Goal: Complete application form

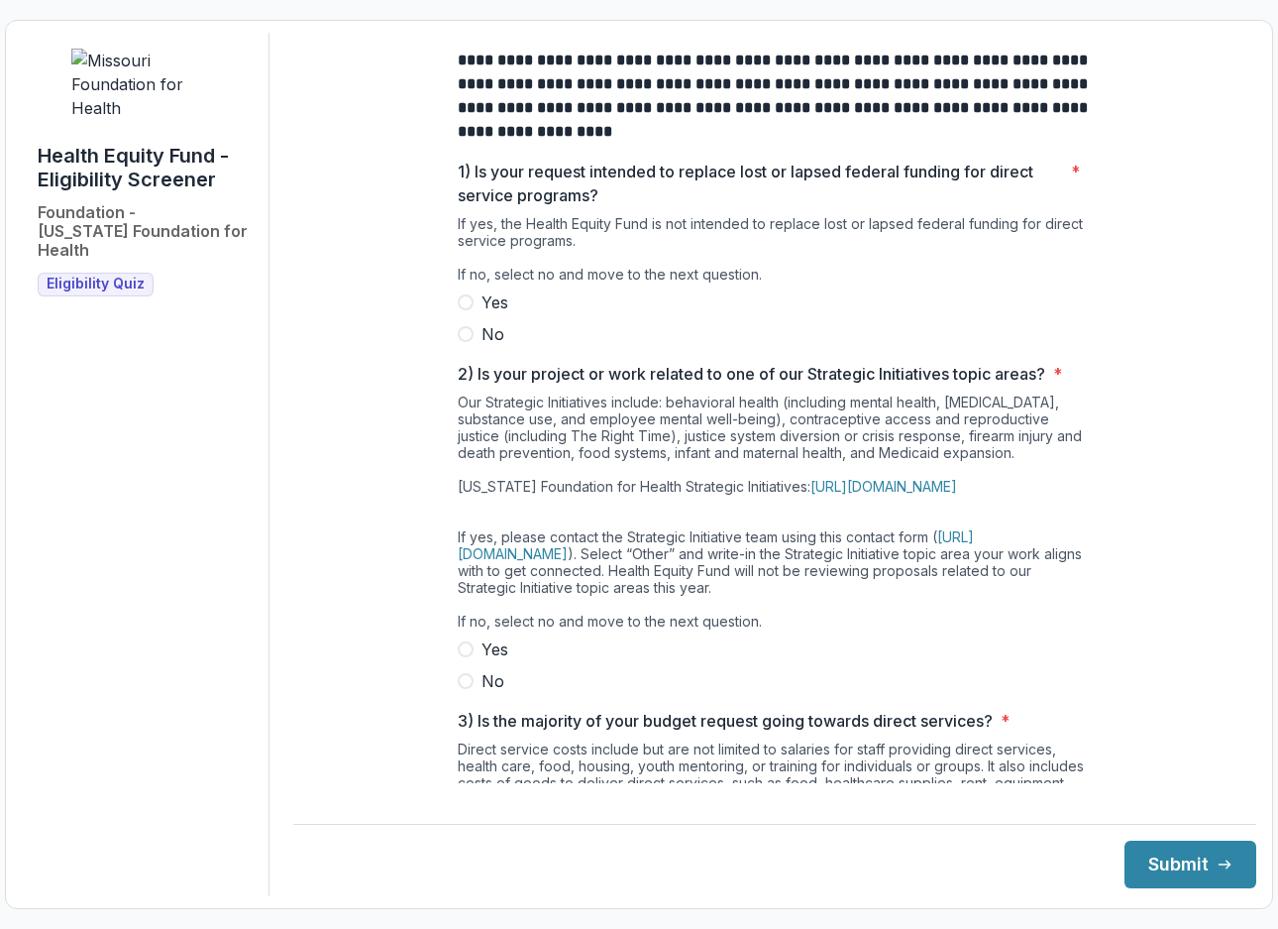
click at [462, 342] on span at bounding box center [466, 334] width 16 height 16
click at [458, 689] on span at bounding box center [466, 681] width 16 height 16
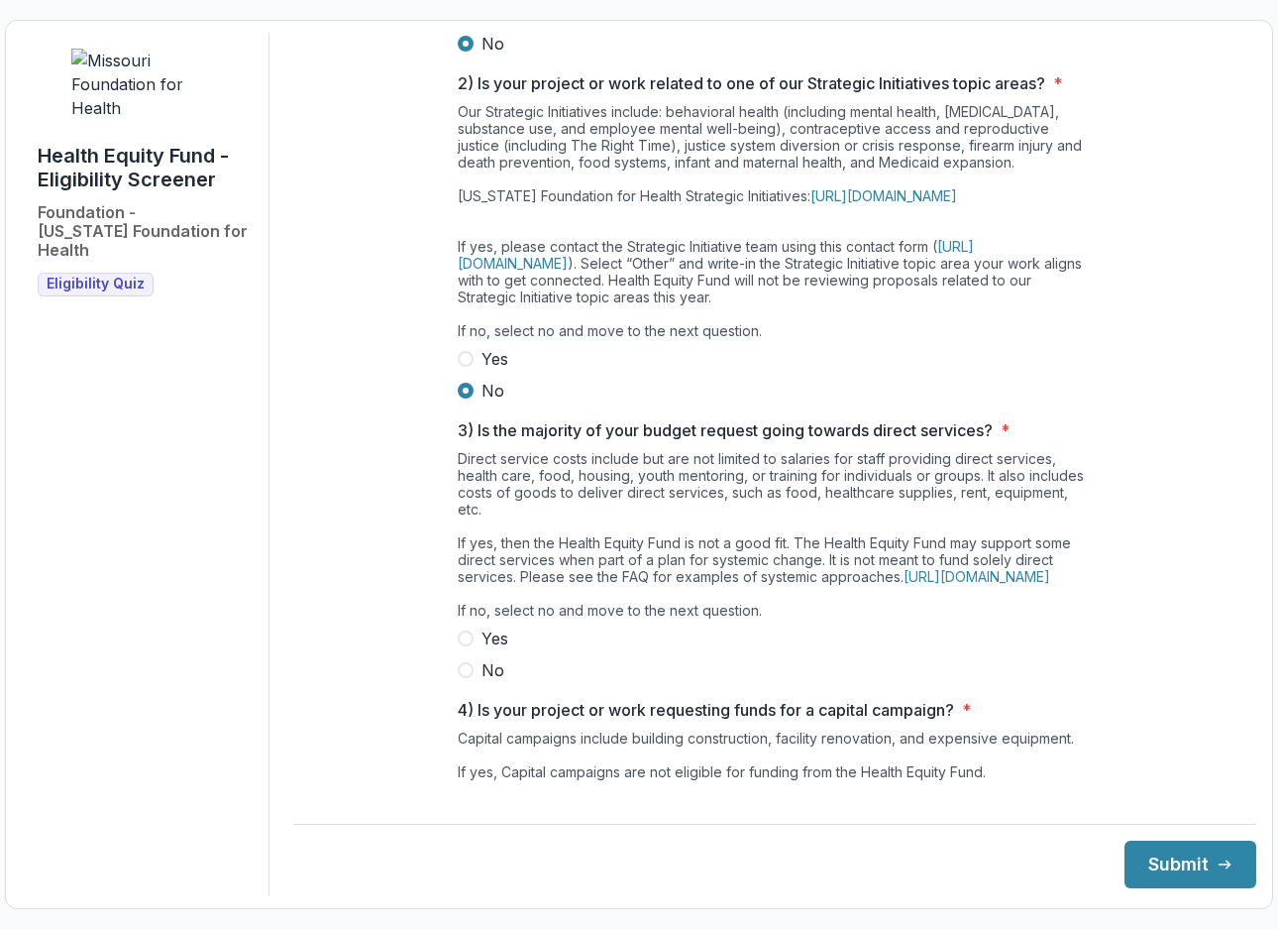
scroll to position [297, 0]
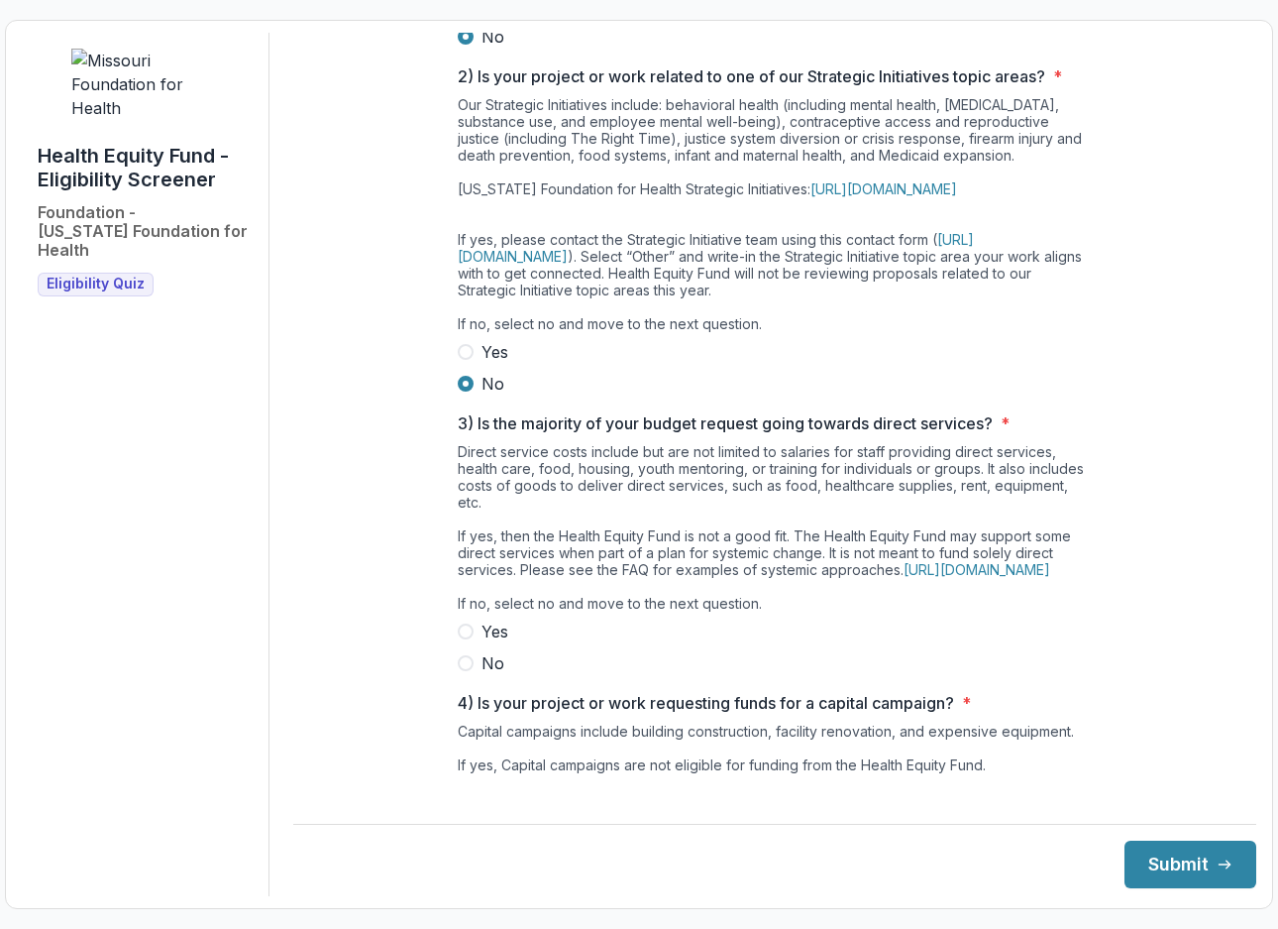
click at [463, 671] on span at bounding box center [466, 663] width 16 height 16
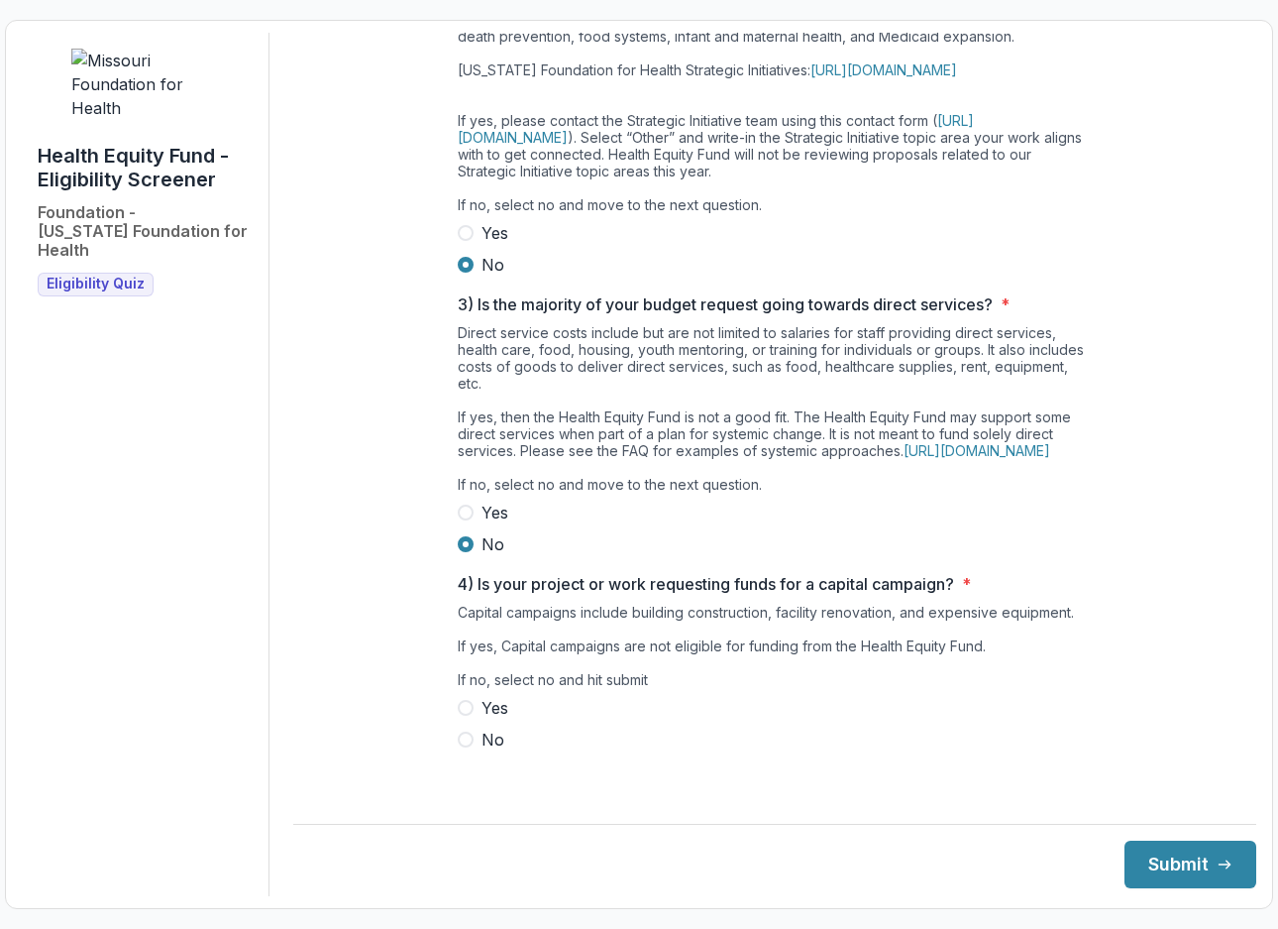
scroll to position [450, 0]
click at [464, 747] on span at bounding box center [466, 739] width 16 height 16
click at [1145, 863] on button "Submit" at bounding box center [1191, 864] width 132 height 48
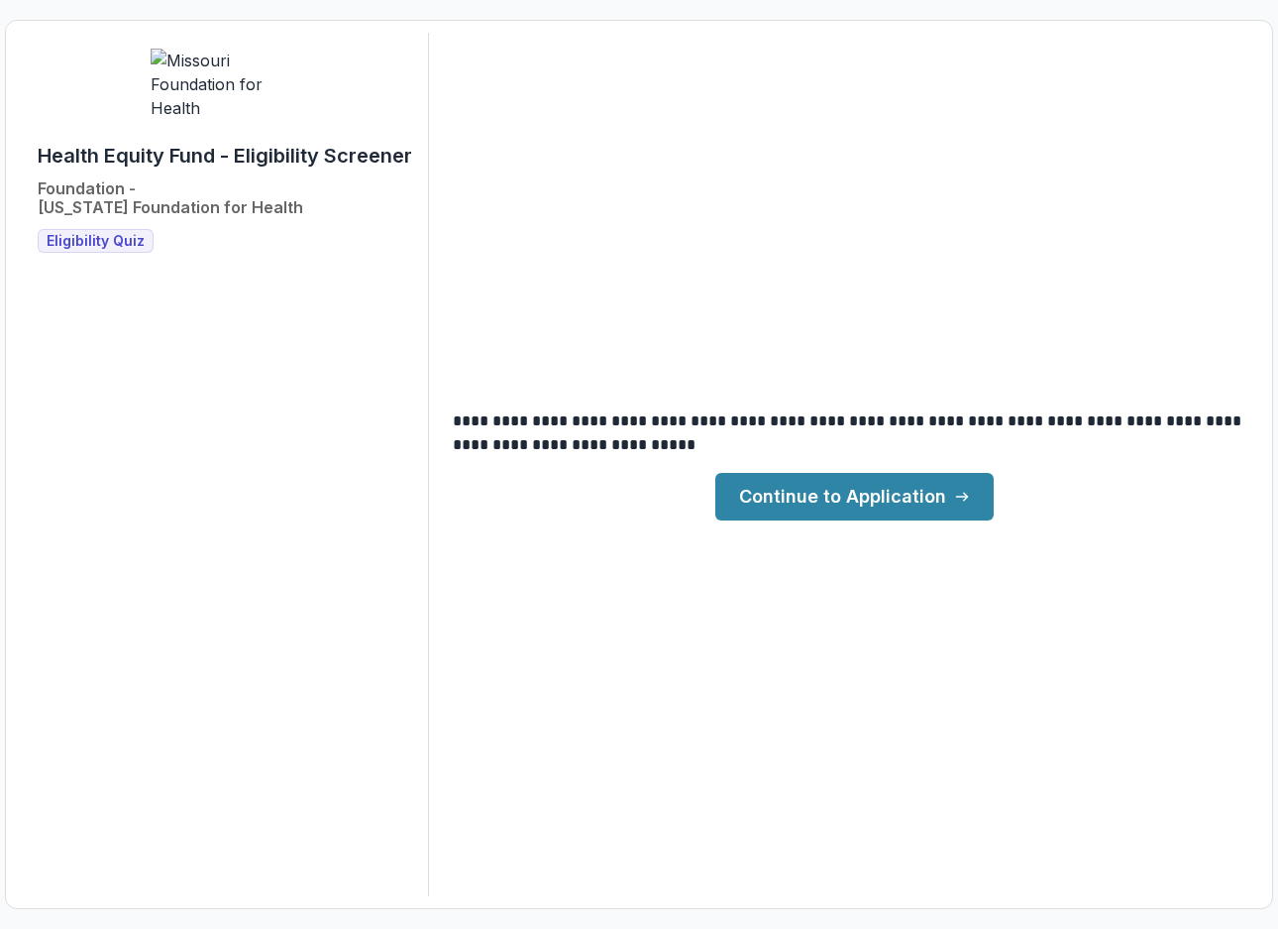
click at [891, 504] on link "Continue to Application" at bounding box center [855, 497] width 278 height 48
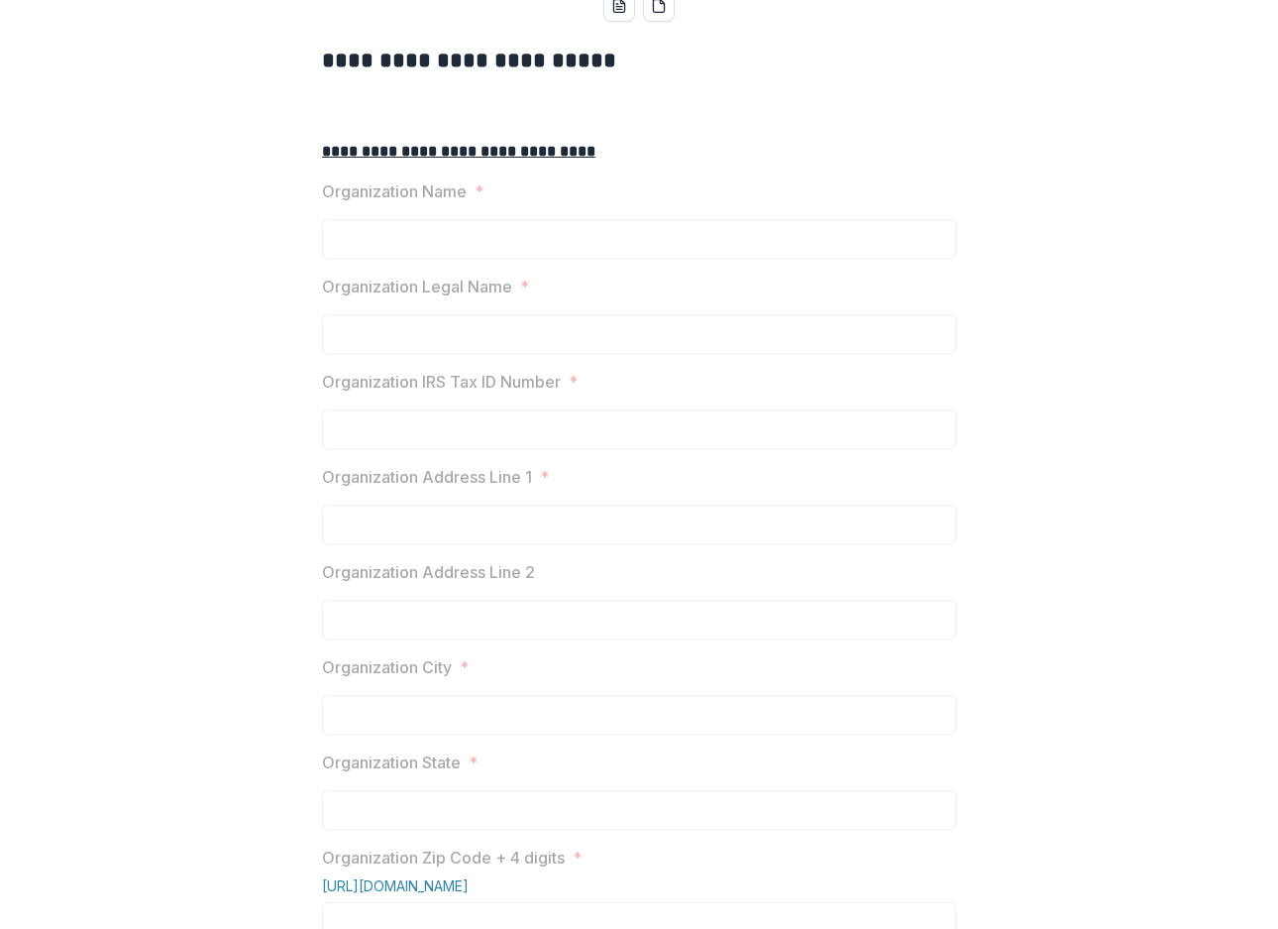
scroll to position [297, 0]
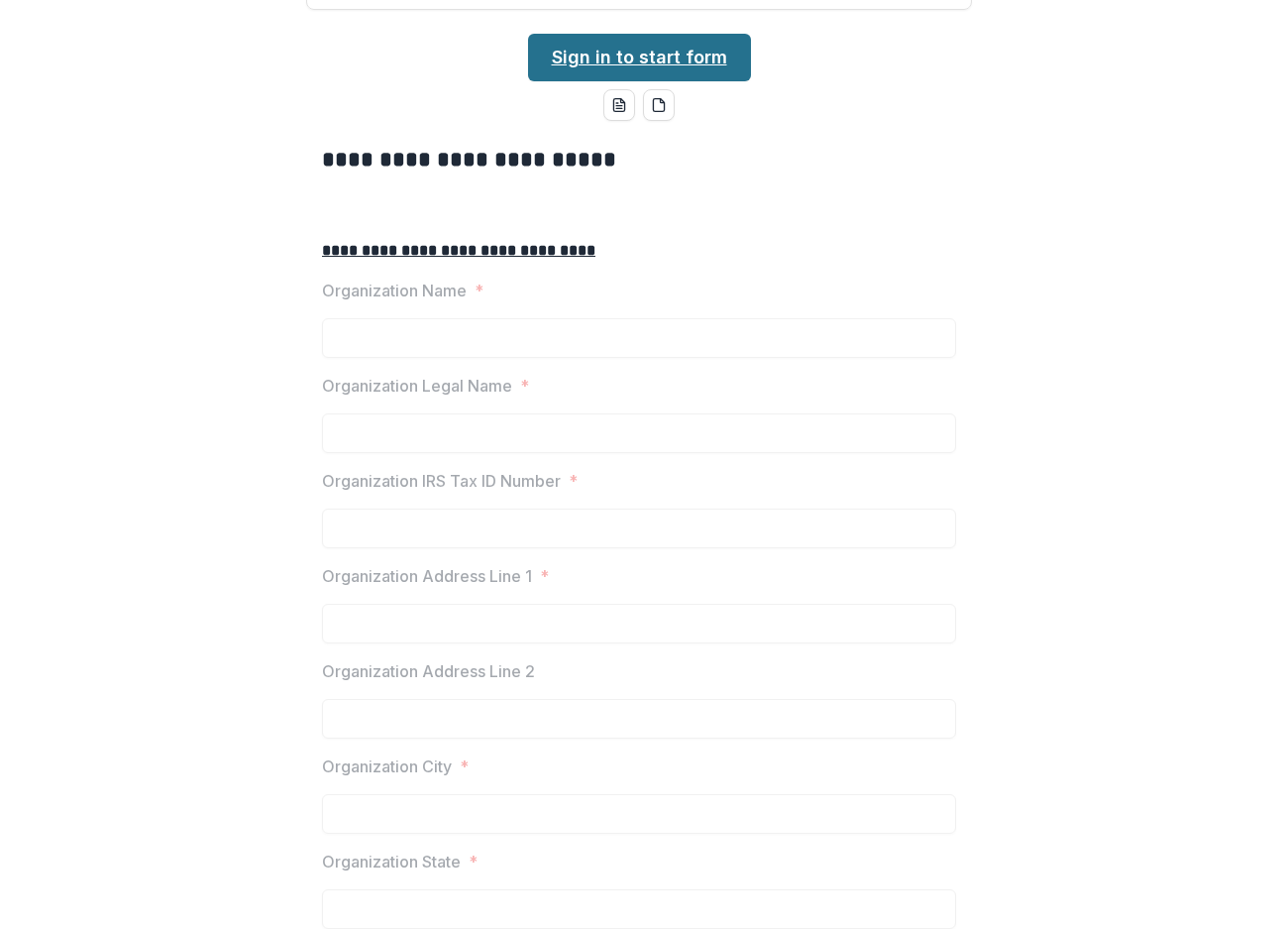
click at [651, 81] on link "Sign in to start form" at bounding box center [639, 58] width 223 height 48
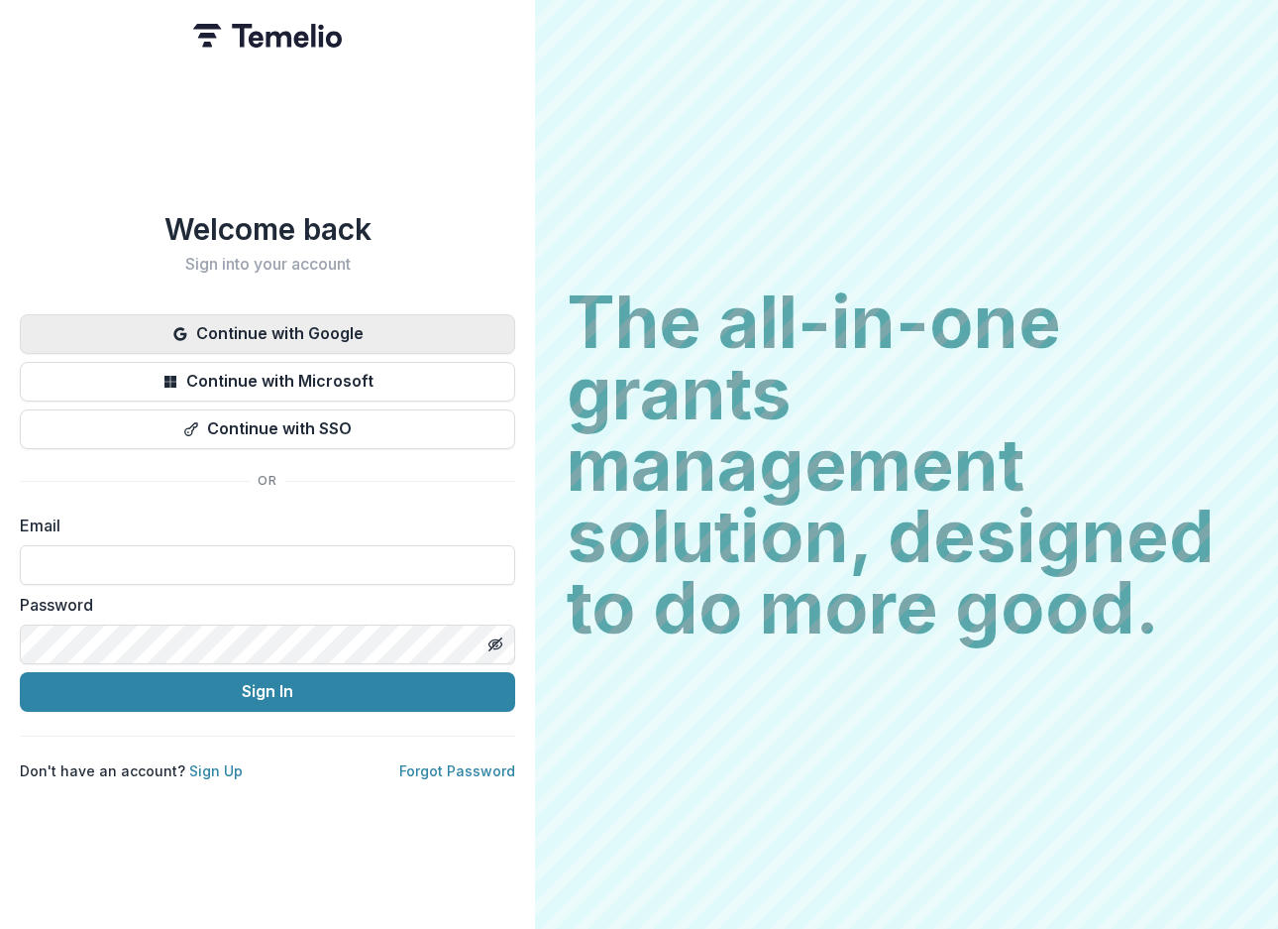
click at [298, 335] on button "Continue with Google" at bounding box center [268, 334] width 496 height 40
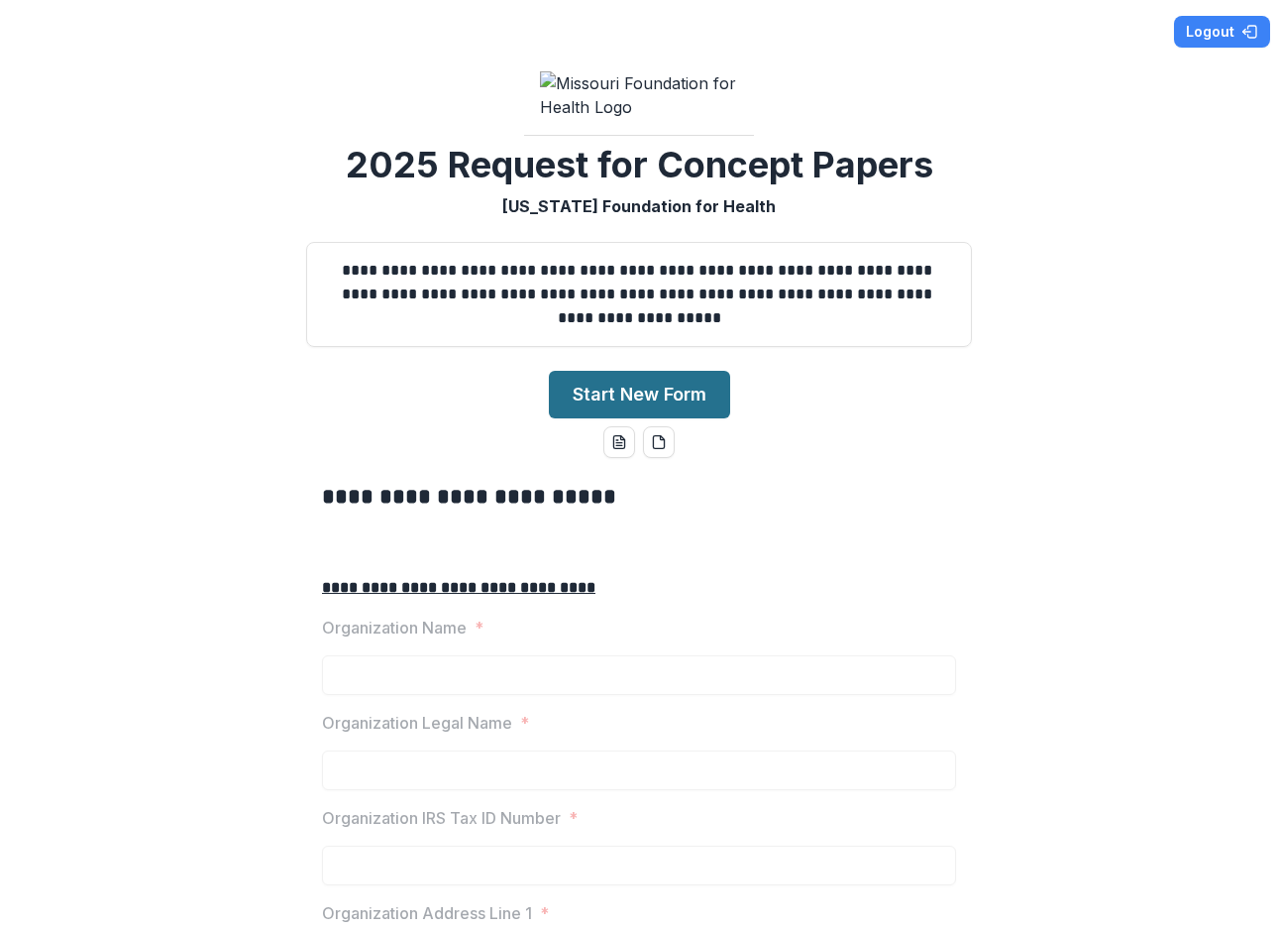
click at [604, 418] on button "Start New Form" at bounding box center [639, 395] width 181 height 48
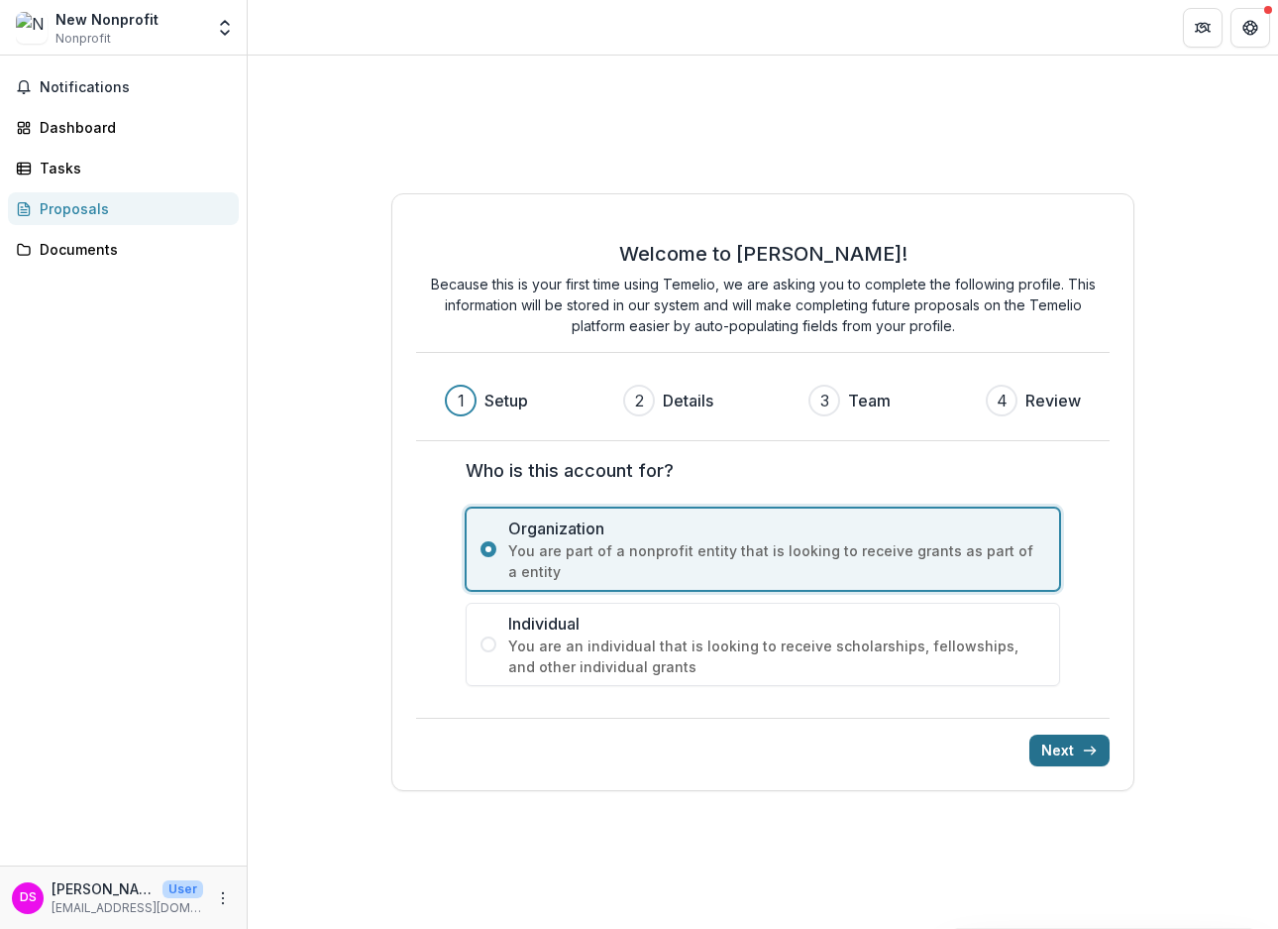
click at [1081, 751] on button "Next" at bounding box center [1070, 750] width 80 height 32
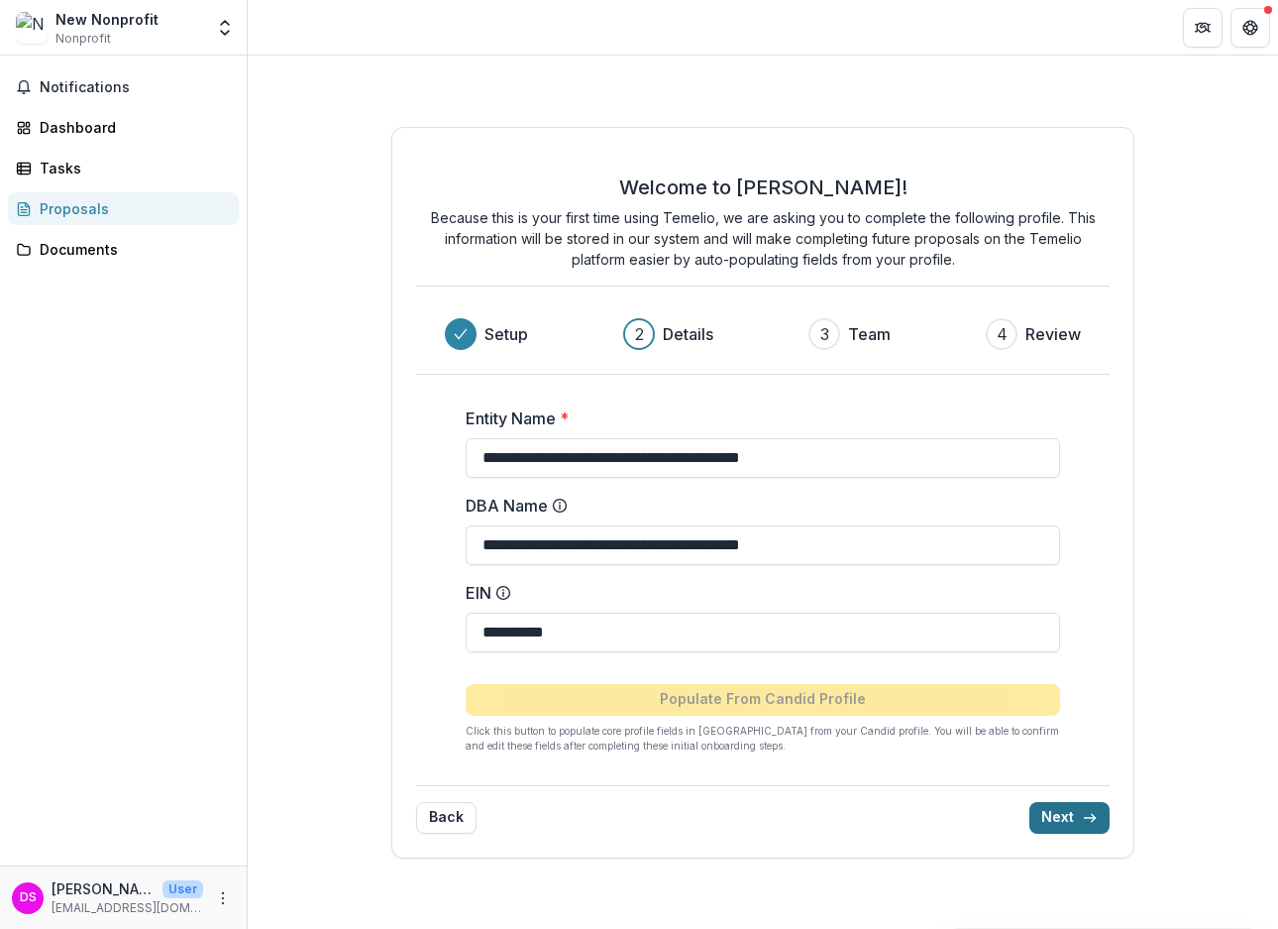
click at [1076, 818] on button "Next" at bounding box center [1070, 818] width 80 height 32
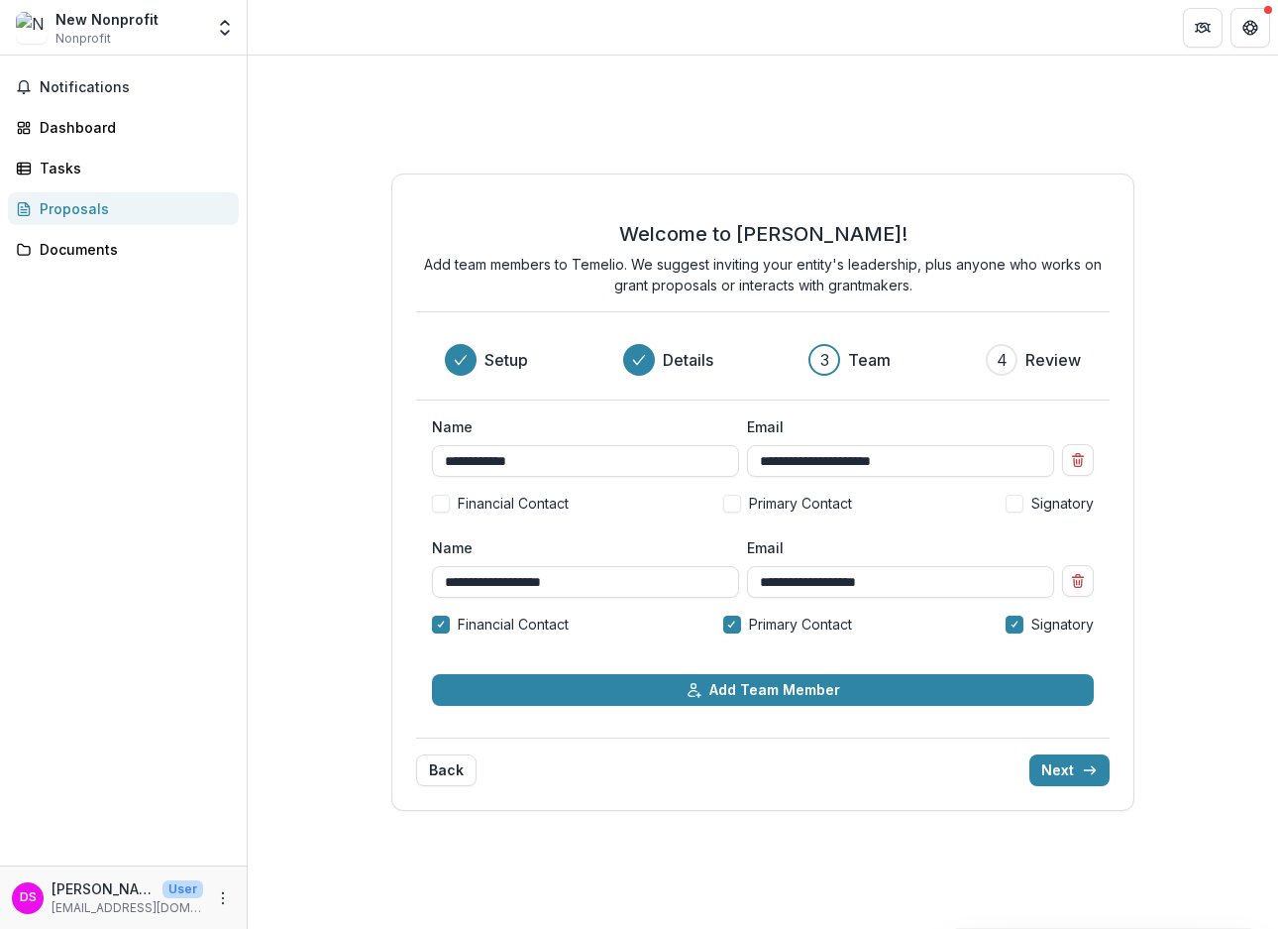
click at [724, 507] on span at bounding box center [732, 504] width 18 height 18
click at [1062, 773] on button "Next" at bounding box center [1070, 770] width 80 height 32
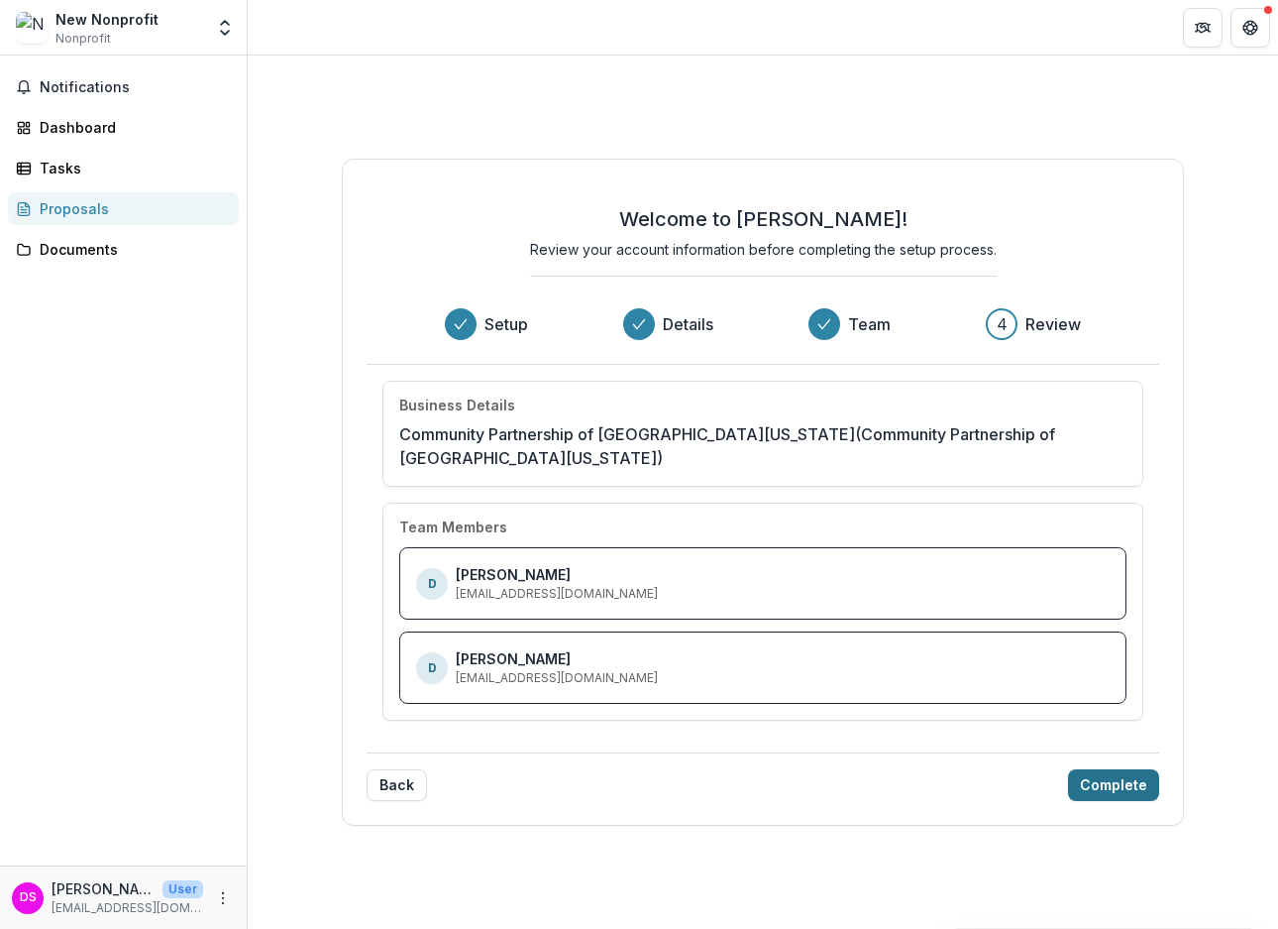
click at [1098, 781] on button "Complete" at bounding box center [1113, 785] width 91 height 32
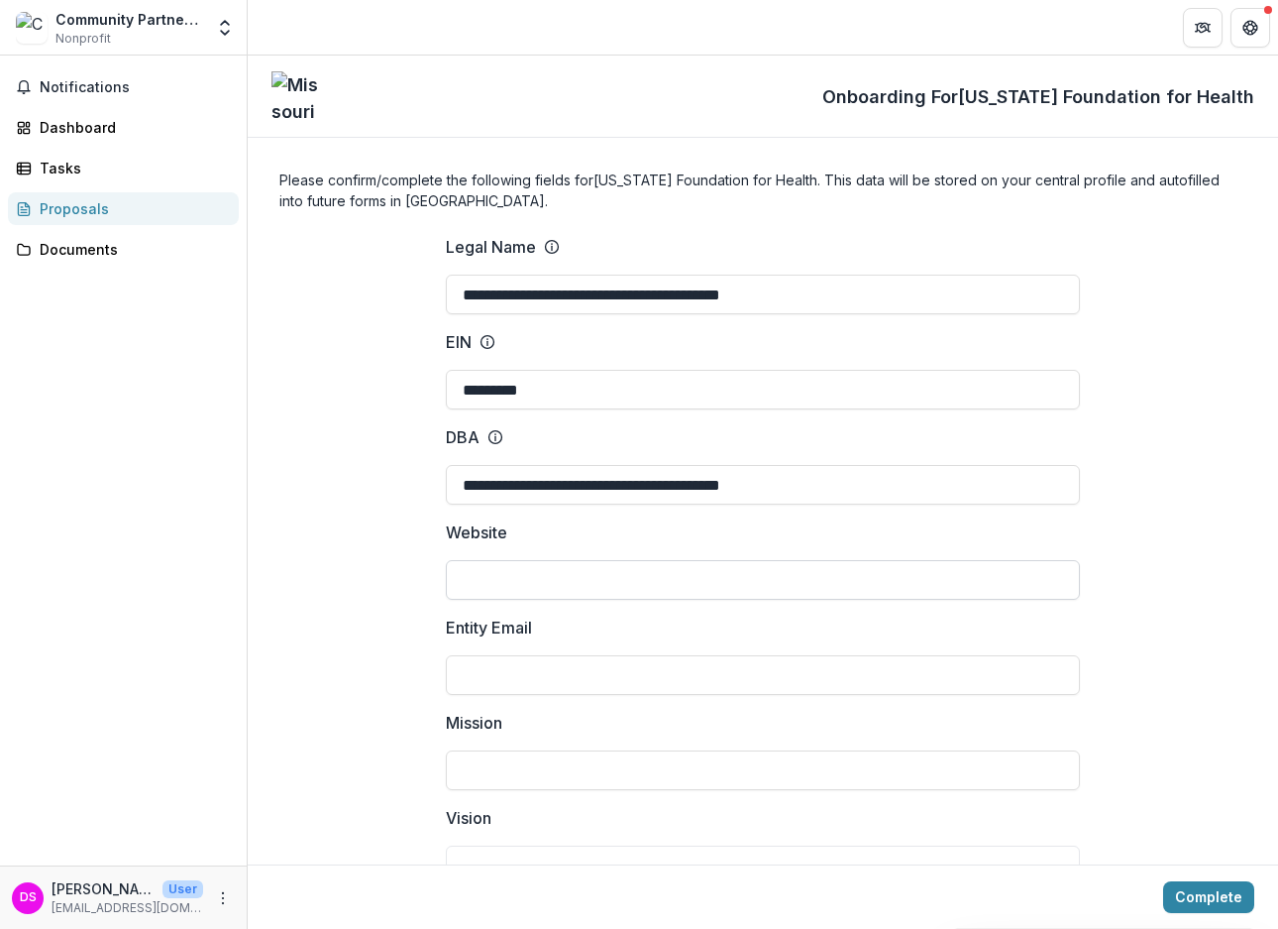
click at [530, 573] on input "Website" at bounding box center [763, 580] width 634 height 40
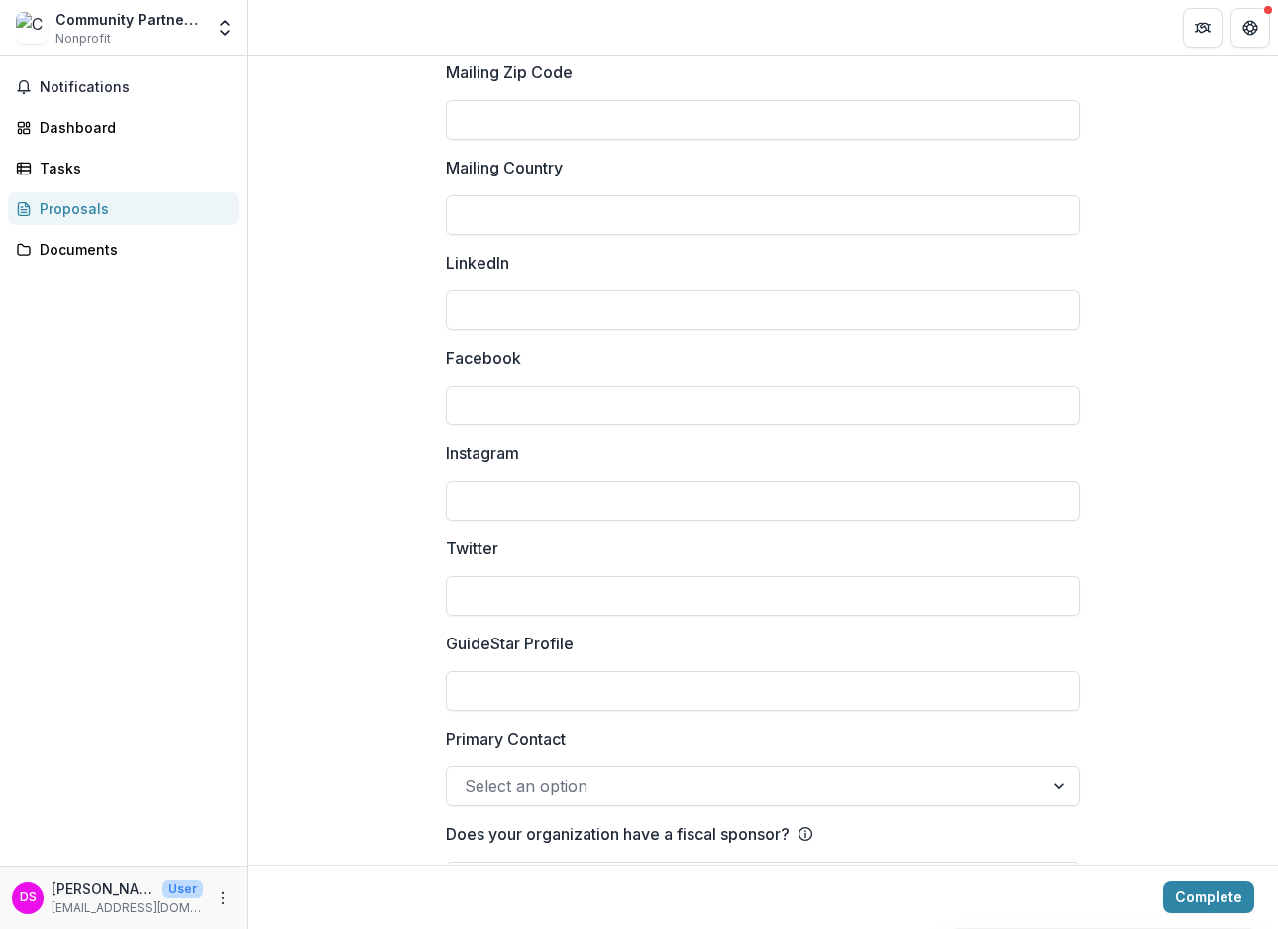
scroll to position [2592, 0]
